Goal: Download file/media

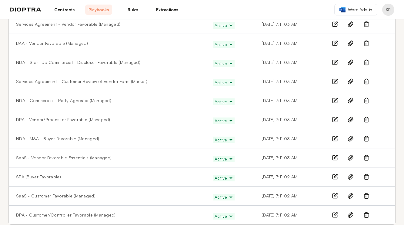
scroll to position [140, 0]
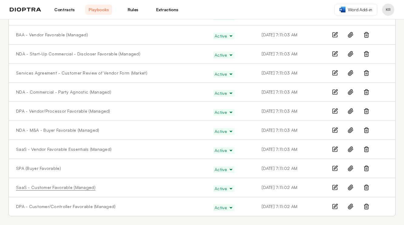
click at [77, 188] on link "SaaS - Customer Favorable (Managed)" at bounding box center [55, 188] width 79 height 6
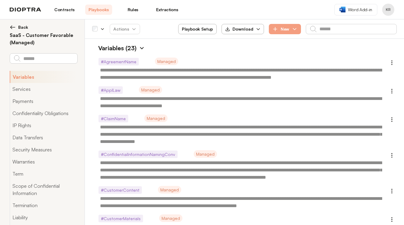
click at [232, 29] on div "Download" at bounding box center [239, 29] width 28 height 6
click at [250, 44] on button "As Excel" at bounding box center [243, 43] width 33 height 11
click at [202, 52] on div "Variables (23)" at bounding box center [244, 48] width 305 height 9
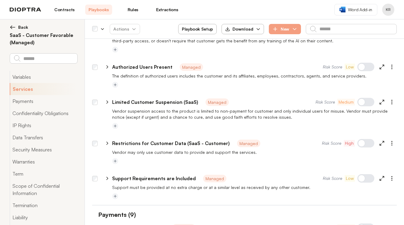
scroll to position [823, 0]
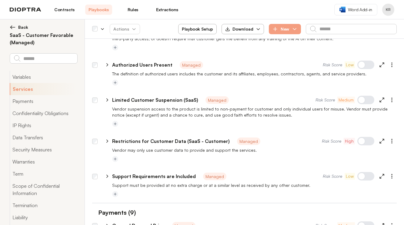
type textarea "*"
